Goal: Find specific page/section: Find specific page/section

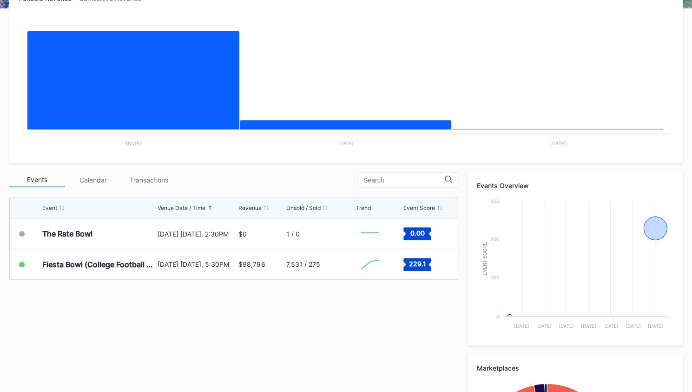
scroll to position [167, 0]
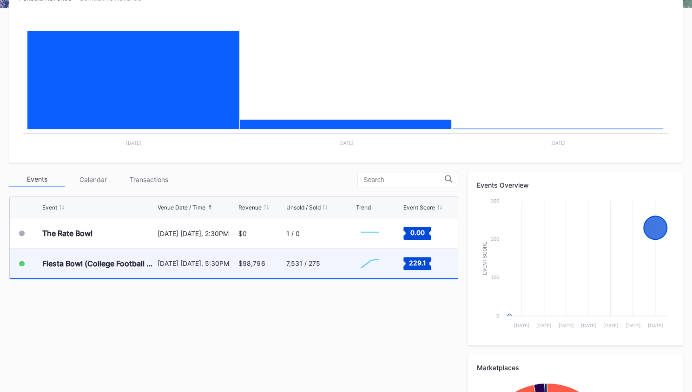
click at [400, 264] on div "Created with Highcharts 11.2.0 Chart title" at bounding box center [378, 262] width 45 height 29
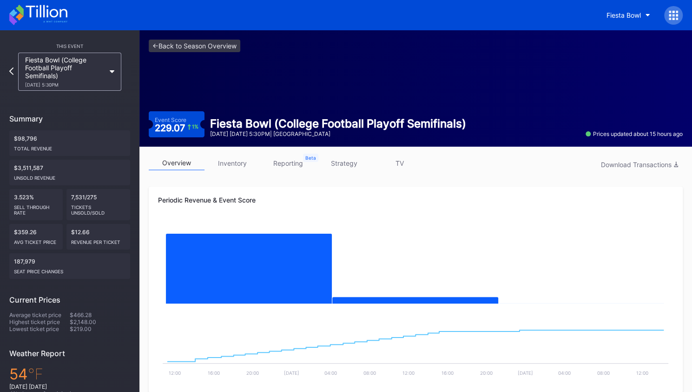
click at [50, 9] on icon at bounding box center [38, 15] width 58 height 20
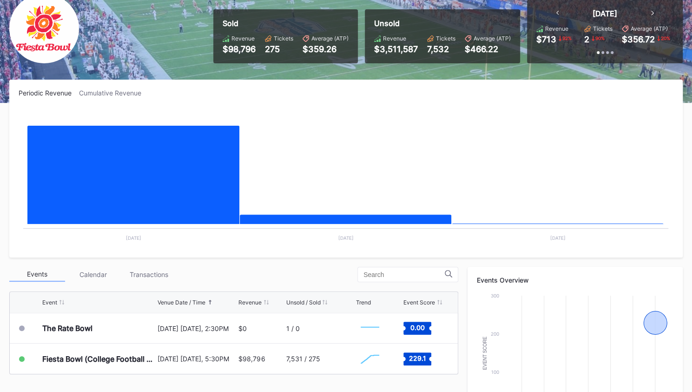
scroll to position [69, 0]
